Goal: Communication & Community: Answer question/provide support

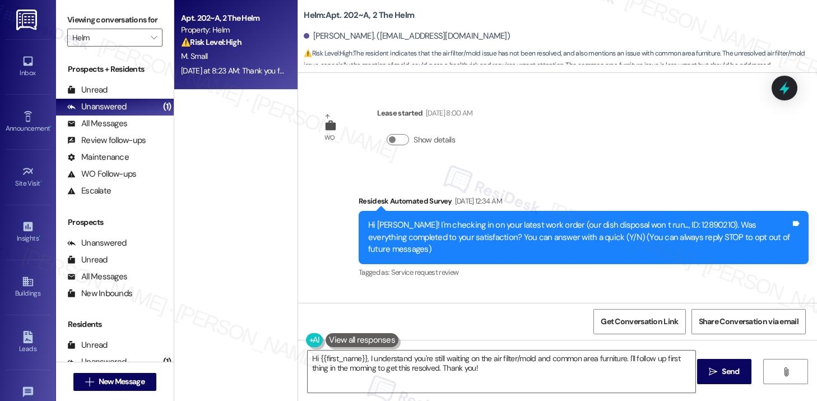
scroll to position [845, 0]
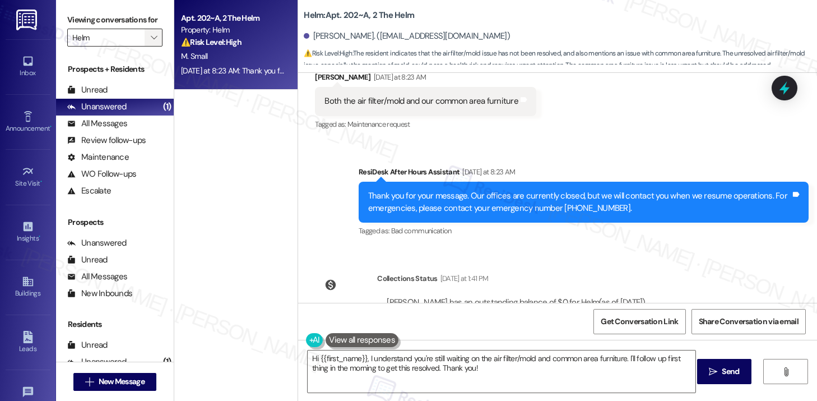
click at [151, 42] on icon "" at bounding box center [154, 37] width 6 height 9
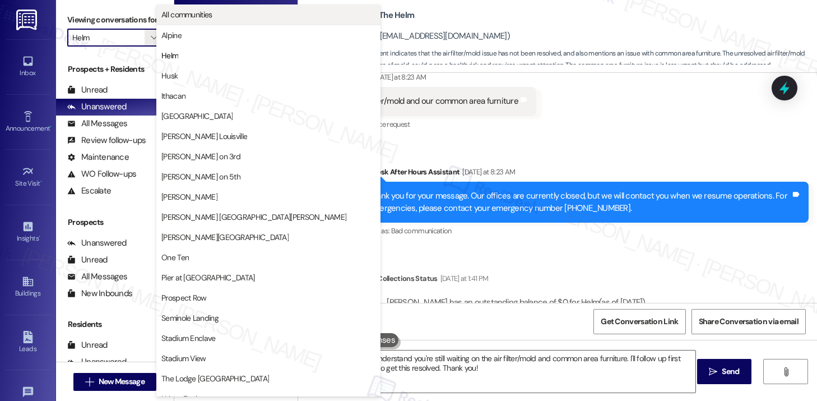
click at [189, 12] on span "All communities" at bounding box center [186, 14] width 51 height 11
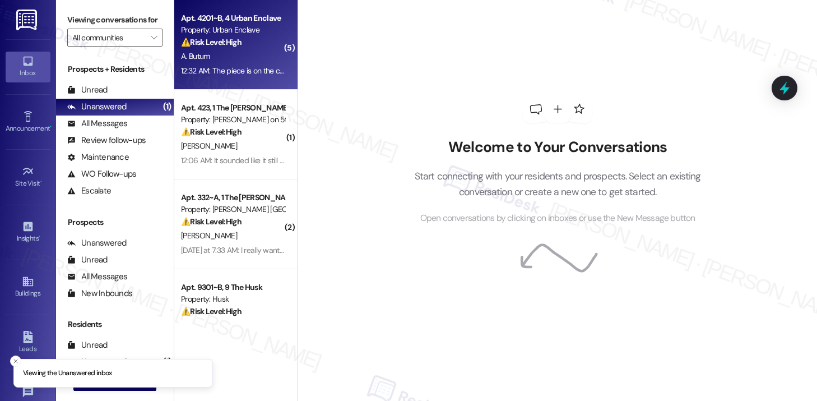
click at [258, 79] on div "Apt. 4201~B, 4 Urban Enclave Property: Urban Enclave ⚠️ Risk Level: High The re…" at bounding box center [235, 45] width 123 height 90
click at [251, 63] on div "A. Butum" at bounding box center [233, 56] width 106 height 14
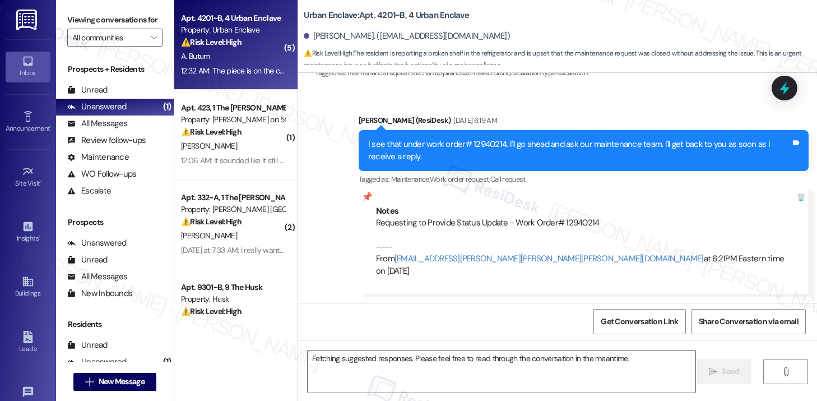
scroll to position [4554, 0]
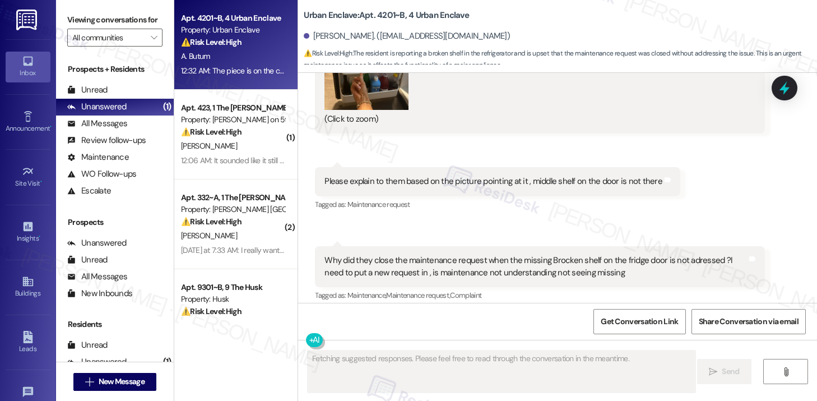
click at [324, 152] on div "Received via SMS Alexis Butum 12:31 AM JPG attachment ResiDesk found written de…" at bounding box center [557, 100] width 519 height 549
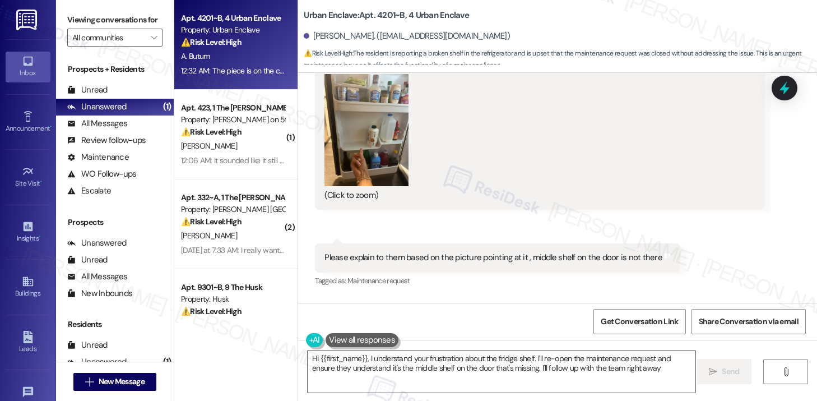
type textarea "Hi {{first_name}}, I understand your frustration about the fridge shelf. I'll r…"
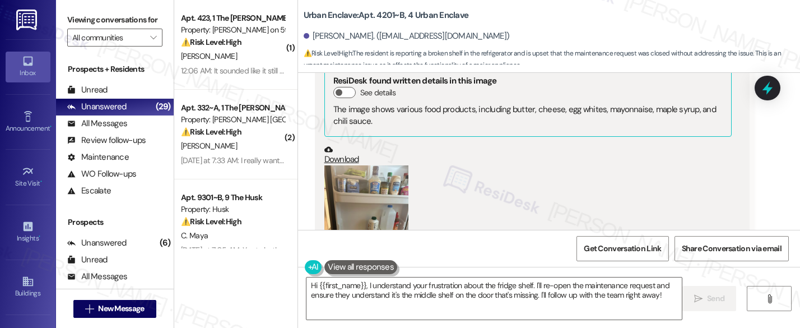
scroll to position [4614, 0]
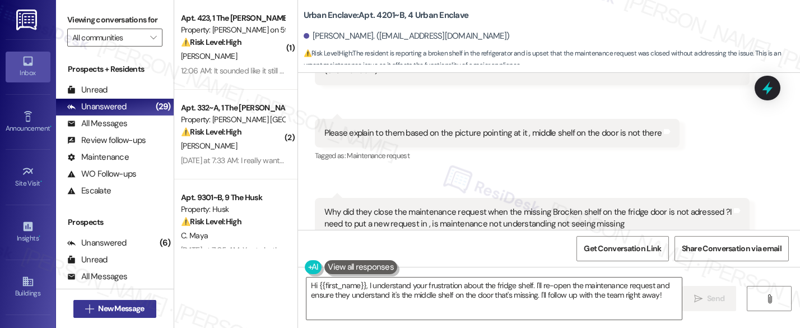
click at [85, 304] on icon "" at bounding box center [89, 308] width 8 height 9
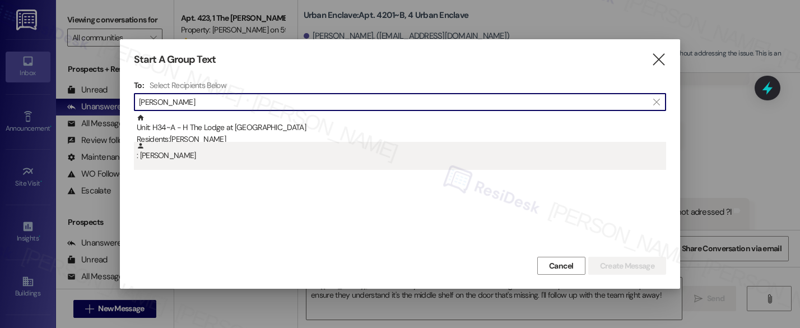
type input "rafin khan"
click at [278, 142] on div ": Rafin Ahmed Khan" at bounding box center [402, 152] width 530 height 20
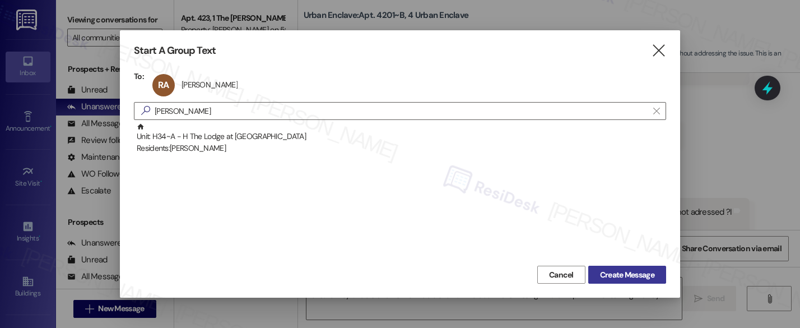
click at [624, 275] on span "Create Message" at bounding box center [627, 275] width 54 height 12
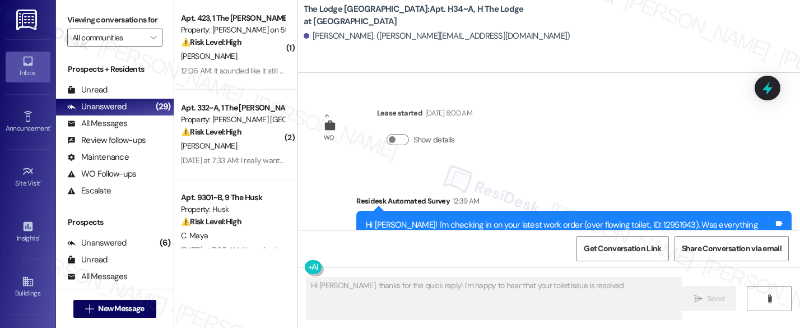
scroll to position [0, 0]
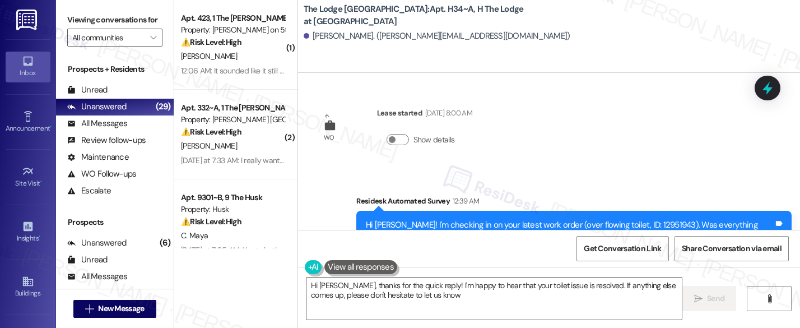
type textarea "Hi Rafin, thanks for the quick reply! I'm happy to hear that your toilet issue …"
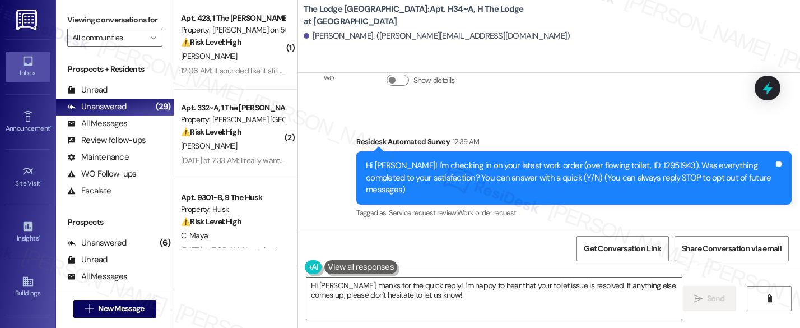
scroll to position [4, 0]
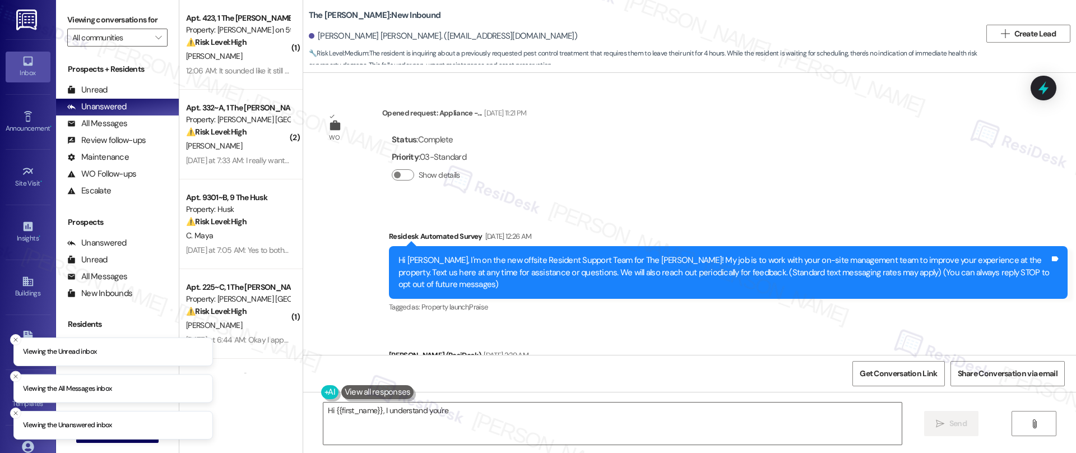
type textarea "Hi {{first_name}}, I understand you're waiting"
